Goal: Task Accomplishment & Management: Manage account settings

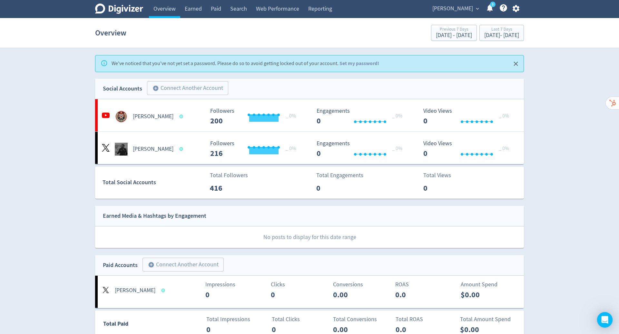
click at [517, 9] on icon "button" at bounding box center [515, 8] width 7 height 7
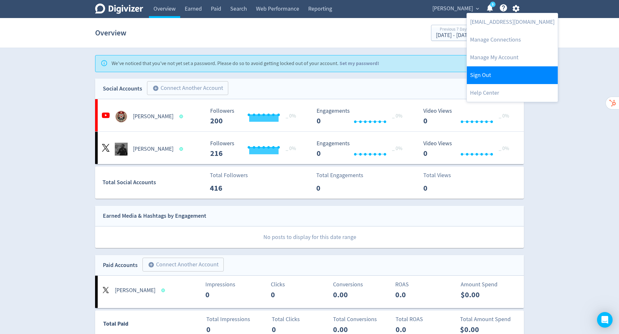
click at [506, 75] on link "Sign Out" at bounding box center [512, 75] width 91 height 18
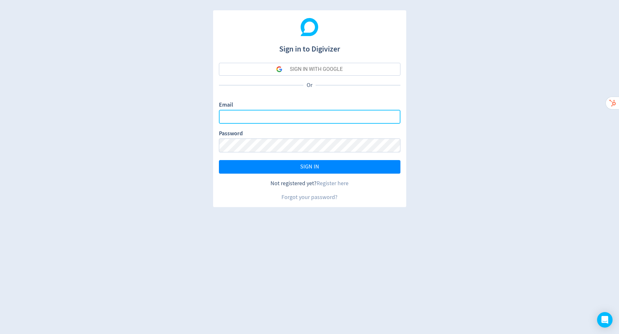
click at [275, 119] on input "Email" at bounding box center [309, 117] width 181 height 14
click at [323, 117] on input "Email" at bounding box center [309, 117] width 181 height 14
click at [0, 334] on com-1password-button at bounding box center [0, 334] width 0 height 0
type input "[EMAIL_ADDRESS][DOMAIN_NAME]"
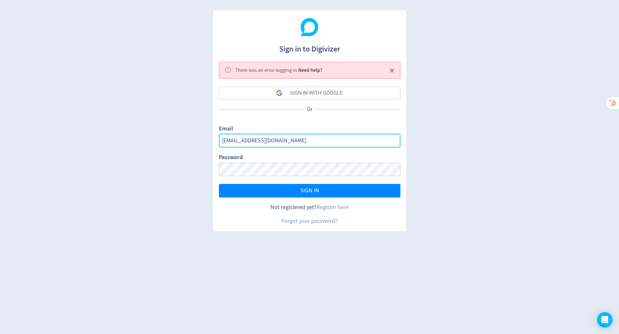
click at [325, 145] on input "[EMAIL_ADDRESS][DOMAIN_NAME]" at bounding box center [309, 141] width 181 height 14
type input "[PERSON_NAME][EMAIL_ADDRESS][PERSON_NAME][DOMAIN_NAME]"
